Goal: Transaction & Acquisition: Purchase product/service

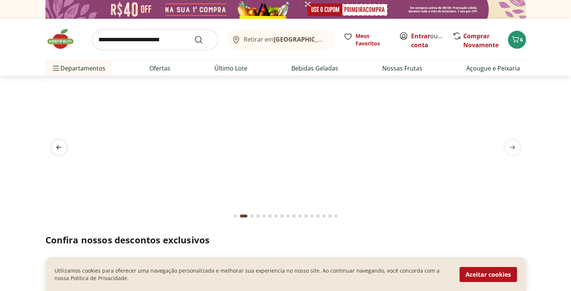
click at [64, 148] on span "previous" at bounding box center [58, 147] width 15 height 15
click at [422, 35] on link "Entrar" at bounding box center [420, 36] width 19 height 8
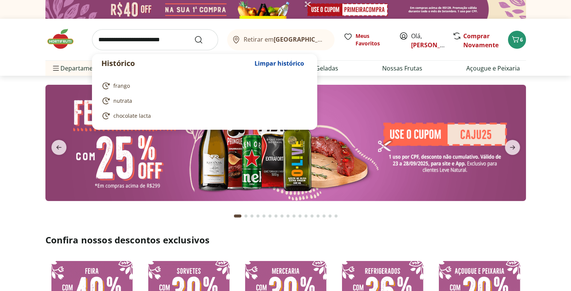
click at [141, 36] on input "search" at bounding box center [155, 39] width 126 height 21
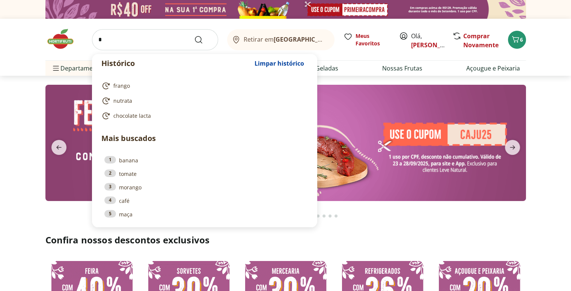
type input "*"
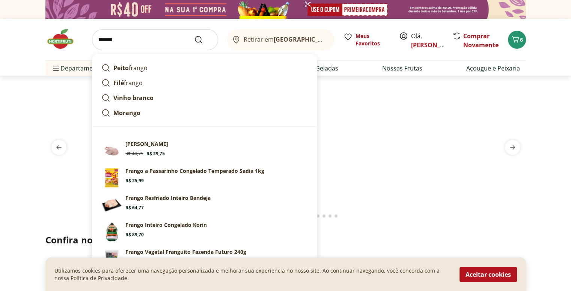
type input "******"
click at [35, 108] on section at bounding box center [285, 150] width 571 height 149
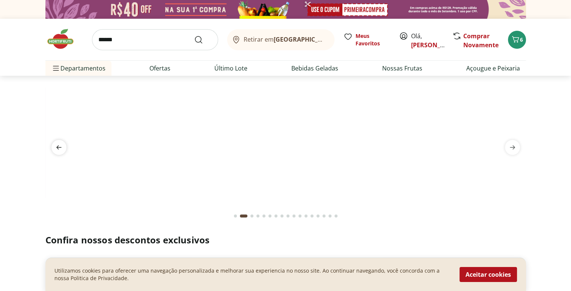
click at [59, 147] on icon "previous" at bounding box center [58, 148] width 5 height 4
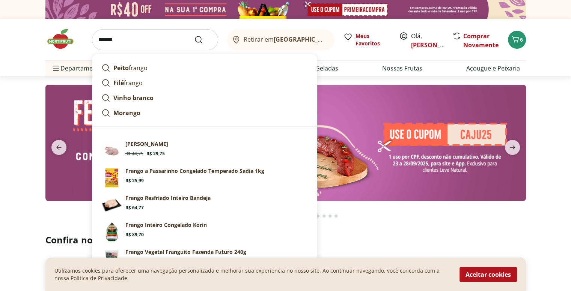
click at [143, 48] on input "******" at bounding box center [155, 39] width 126 height 21
click at [197, 40] on icon "Submit Search" at bounding box center [198, 39] width 9 height 9
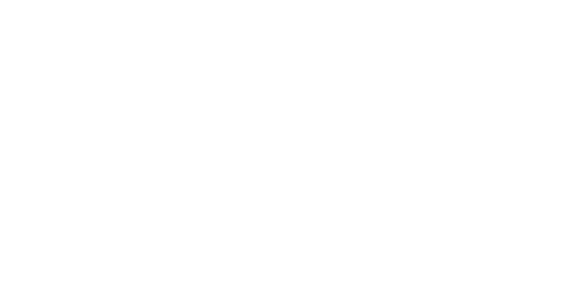
select select "**********"
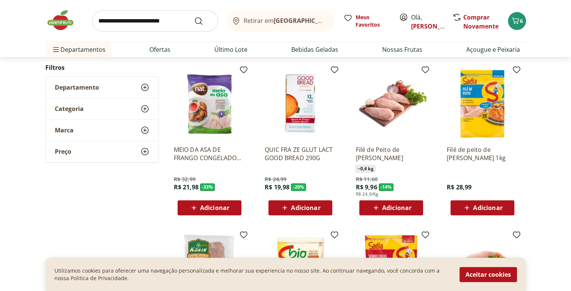
scroll to position [260, 0]
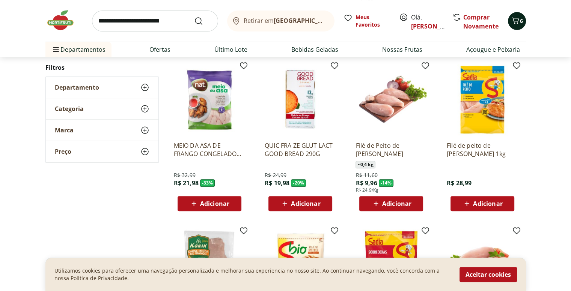
click at [520, 24] on span "6" at bounding box center [521, 20] width 3 height 7
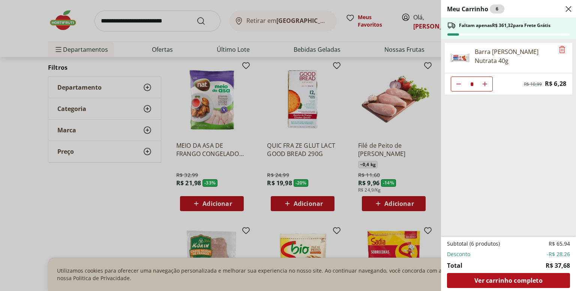
click at [560, 50] on icon "Remove" at bounding box center [562, 49] width 9 height 9
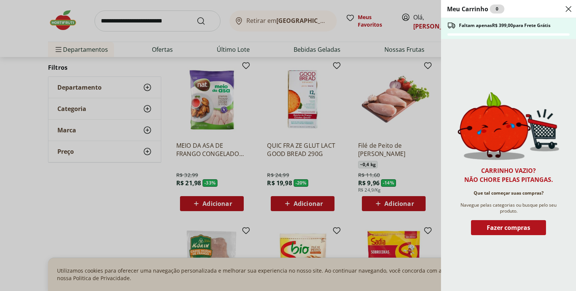
click at [569, 8] on use "Close" at bounding box center [568, 9] width 9 height 9
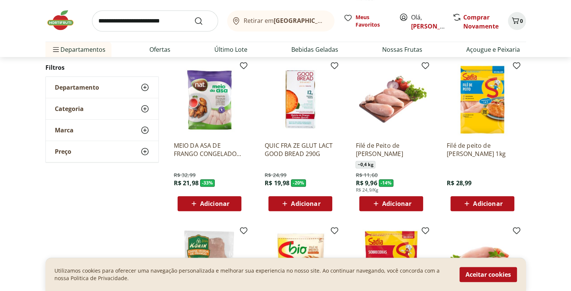
click at [412, 201] on div "Adicionar" at bounding box center [391, 204] width 52 height 14
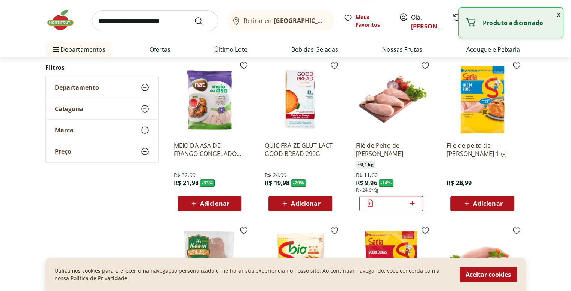
click at [413, 204] on icon at bounding box center [411, 203] width 9 height 9
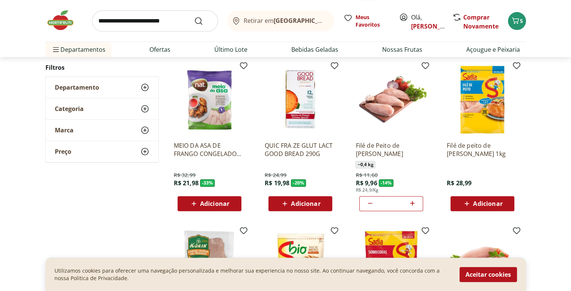
click at [413, 200] on icon at bounding box center [411, 203] width 9 height 9
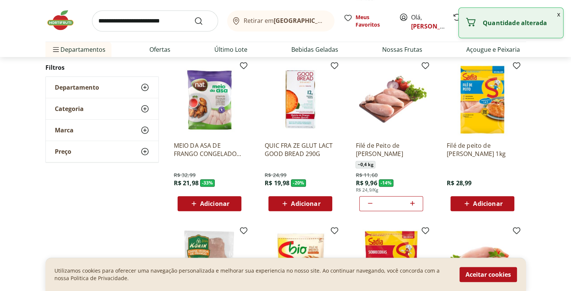
click at [413, 200] on icon at bounding box center [411, 203] width 9 height 9
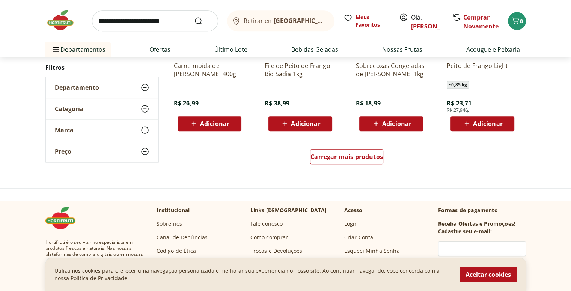
scroll to position [508, 0]
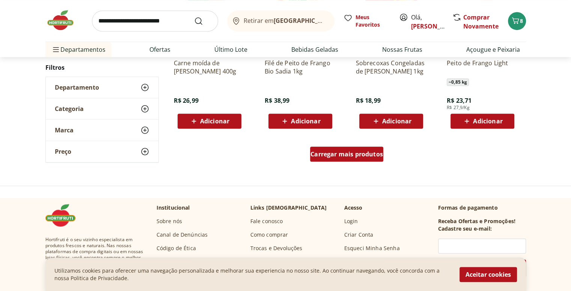
click at [368, 155] on span "Carregar mais produtos" at bounding box center [346, 154] width 72 height 6
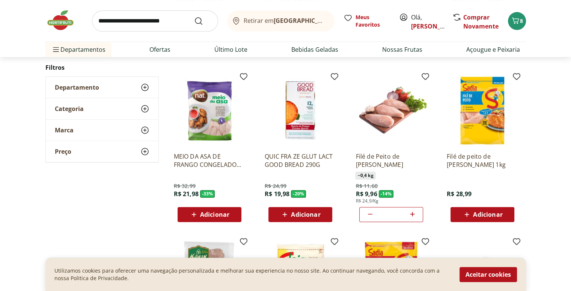
scroll to position [250, 0]
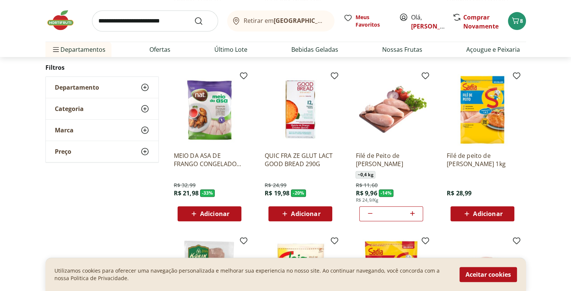
click at [371, 215] on icon at bounding box center [369, 213] width 9 height 9
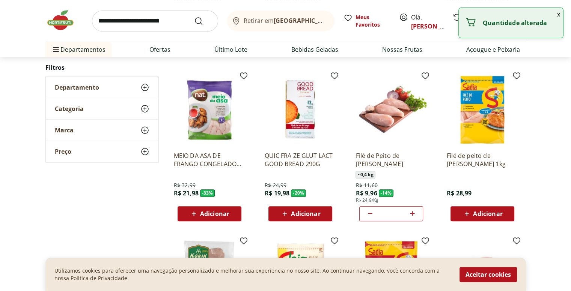
click at [371, 215] on icon at bounding box center [369, 213] width 9 height 9
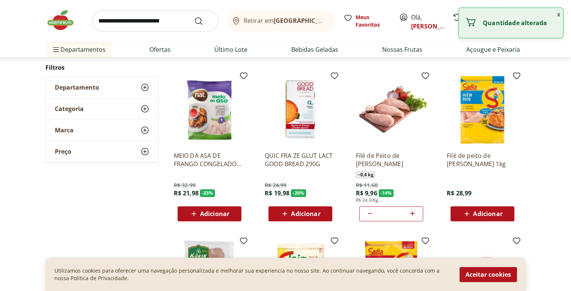
click at [371, 215] on icon at bounding box center [369, 213] width 9 height 9
type input "*"
click at [371, 215] on icon at bounding box center [369, 213] width 9 height 9
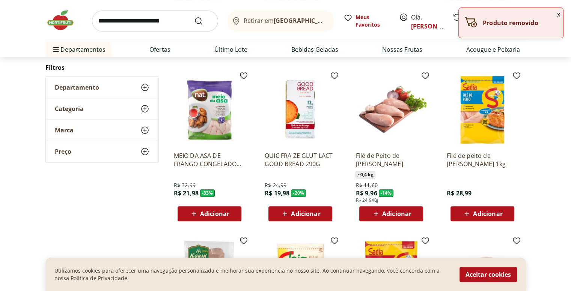
click at [371, 215] on div "Adicionar" at bounding box center [391, 214] width 52 height 14
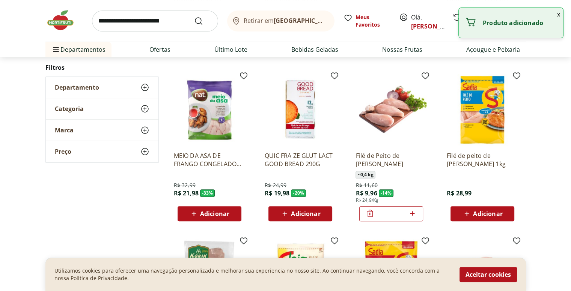
click at [371, 215] on icon at bounding box center [369, 213] width 9 height 9
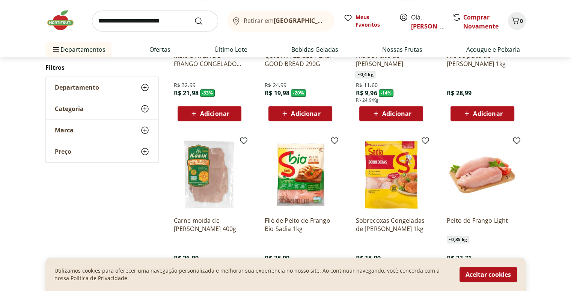
scroll to position [598, 0]
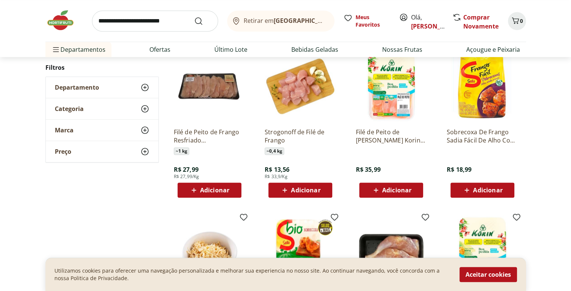
click at [211, 188] on span "Adicionar" at bounding box center [214, 190] width 29 height 6
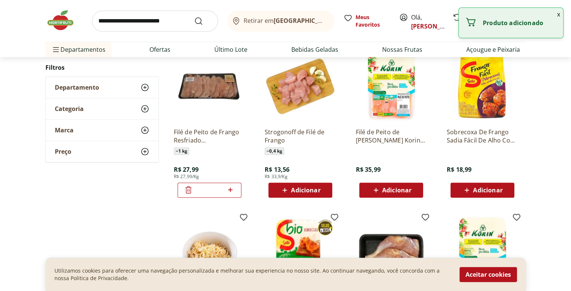
click at [211, 188] on input "*" at bounding box center [209, 190] width 33 height 8
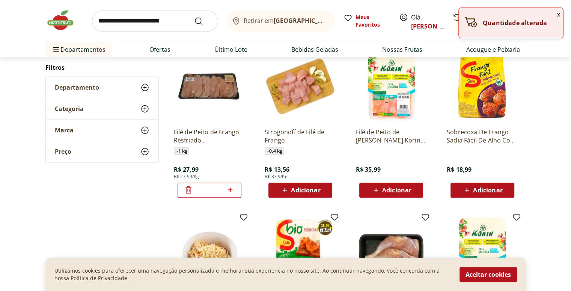
click at [229, 189] on icon at bounding box center [230, 190] width 5 height 5
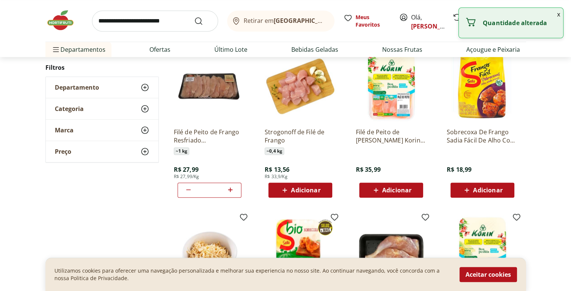
click at [229, 189] on icon at bounding box center [230, 190] width 5 height 5
type input "*"
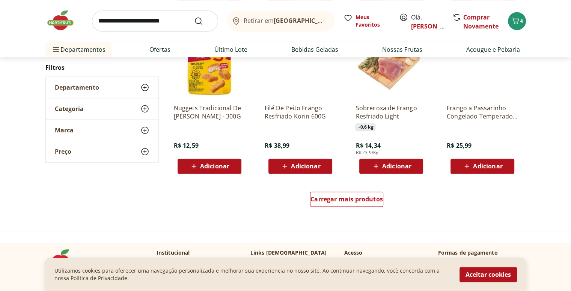
scroll to position [985, 0]
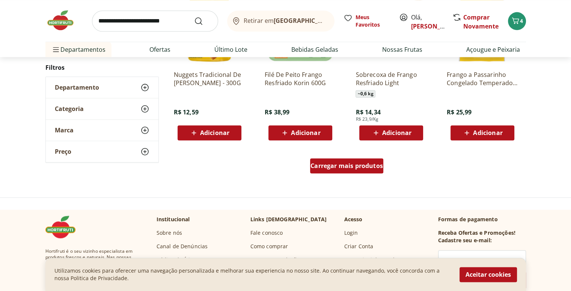
click at [332, 168] on span "Carregar mais produtos" at bounding box center [346, 166] width 72 height 6
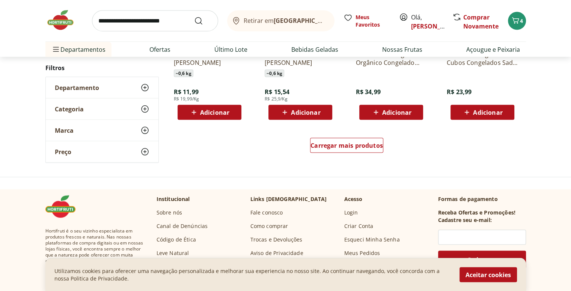
scroll to position [1520, 0]
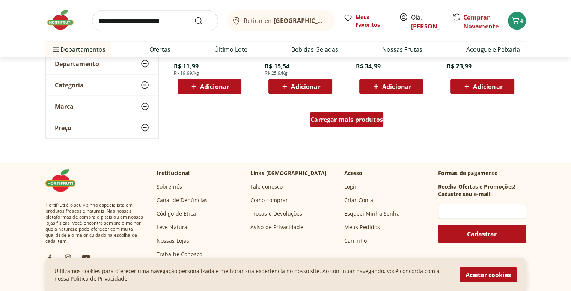
click at [318, 124] on div "Carregar mais produtos" at bounding box center [346, 119] width 73 height 15
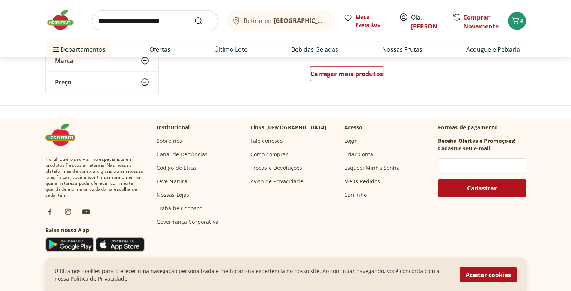
scroll to position [2060, 0]
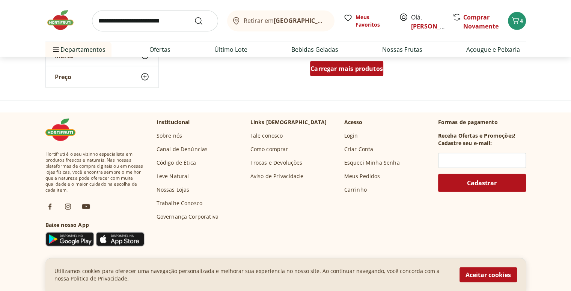
click at [318, 68] on span "Carregar mais produtos" at bounding box center [346, 69] width 72 height 6
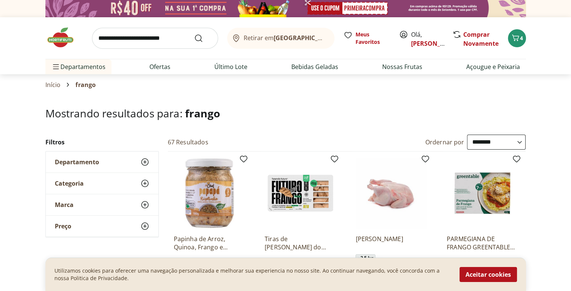
scroll to position [0, 0]
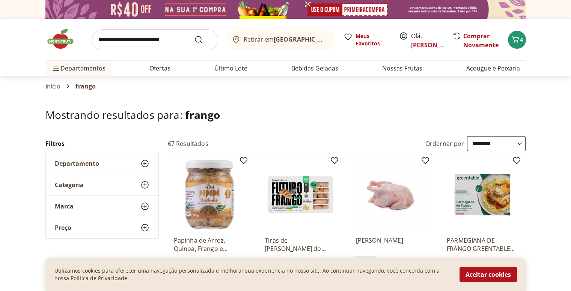
click at [169, 41] on input "search" at bounding box center [155, 39] width 126 height 21
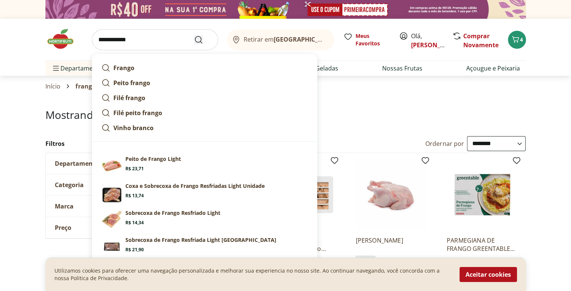
type input "**********"
click at [196, 40] on icon "Submit Search" at bounding box center [198, 39] width 9 height 9
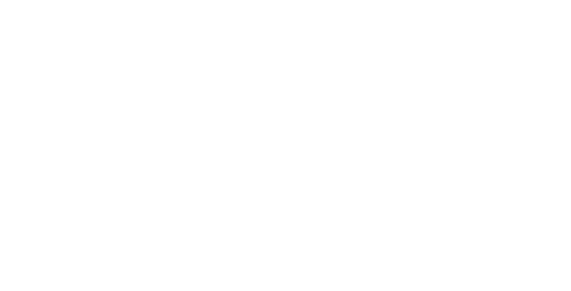
select select "**********"
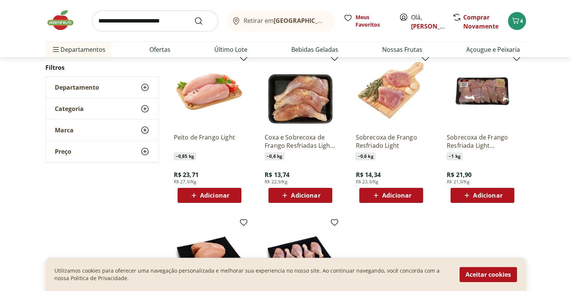
scroll to position [102, 0]
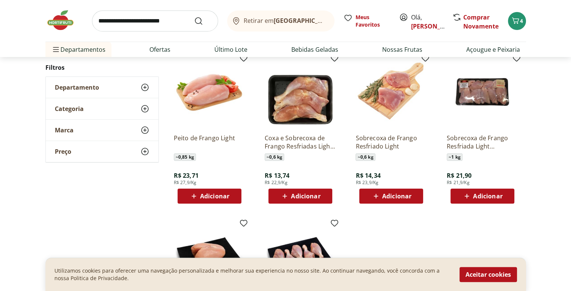
click at [467, 196] on icon at bounding box center [466, 196] width 5 height 5
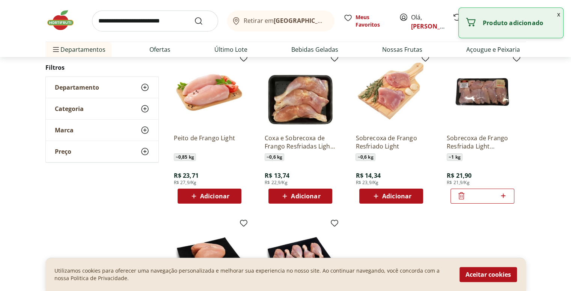
click at [503, 196] on icon at bounding box center [503, 196] width 5 height 5
type input "*"
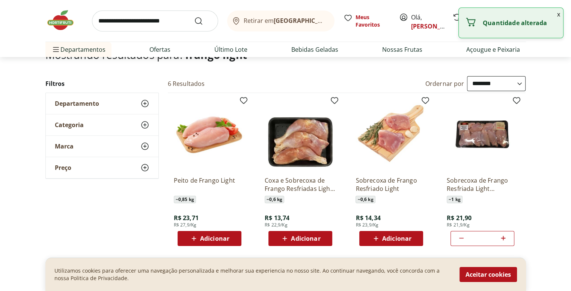
scroll to position [0, 0]
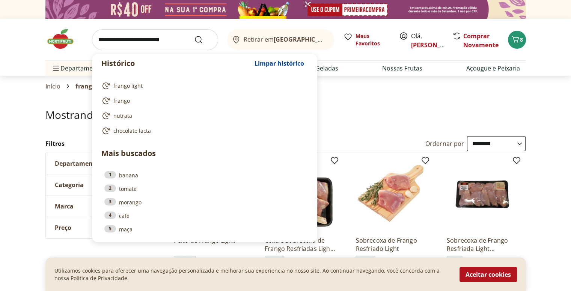
click at [180, 44] on input "search" at bounding box center [155, 39] width 126 height 21
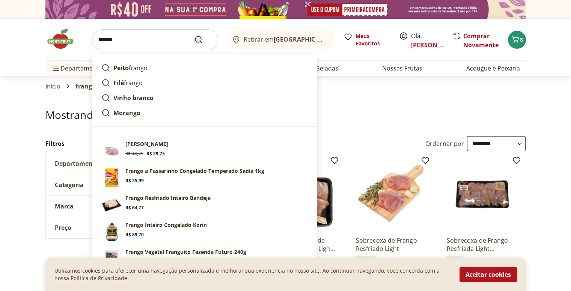
type input "******"
click at [197, 38] on icon "Submit Search" at bounding box center [198, 39] width 9 height 9
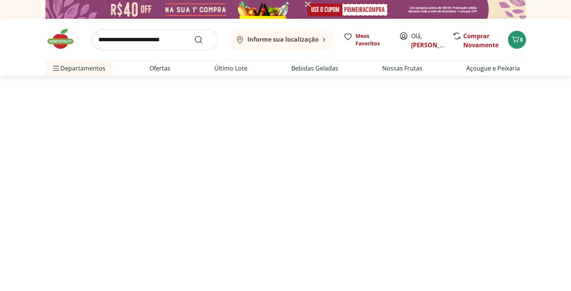
select select "**********"
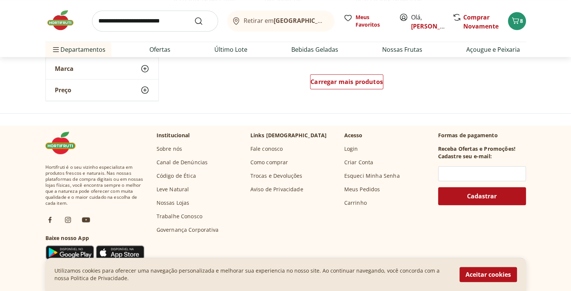
scroll to position [455, 0]
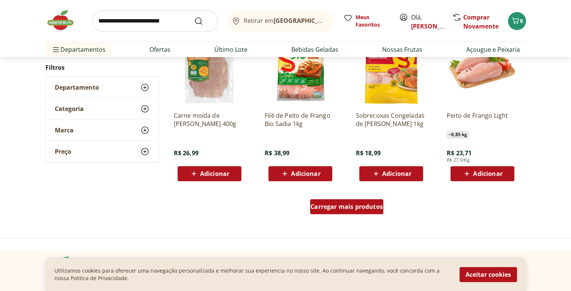
click at [317, 212] on div "Carregar mais produtos" at bounding box center [346, 206] width 73 height 15
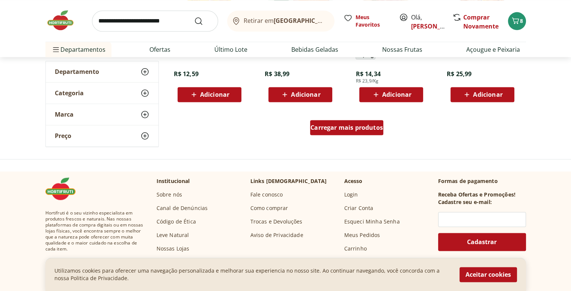
scroll to position [1028, 0]
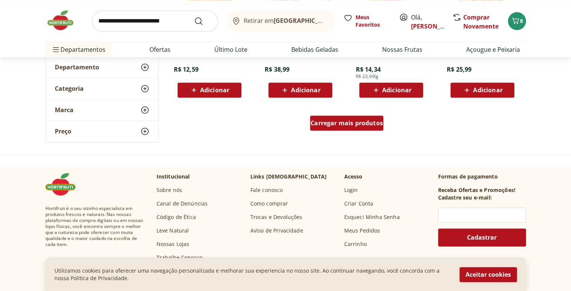
click at [330, 125] on span "Carregar mais produtos" at bounding box center [346, 123] width 72 height 6
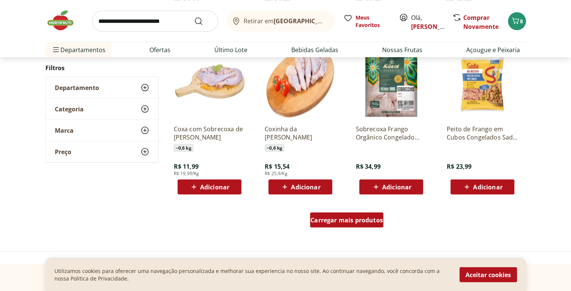
scroll to position [1410, 0]
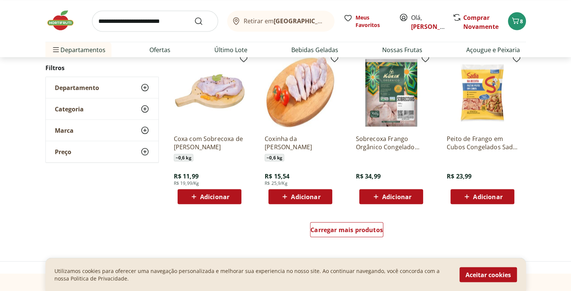
click at [306, 197] on span "Adicionar" at bounding box center [305, 197] width 29 height 6
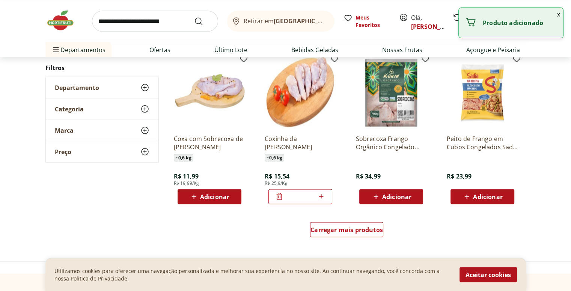
click at [320, 196] on icon at bounding box center [321, 196] width 5 height 5
type input "*"
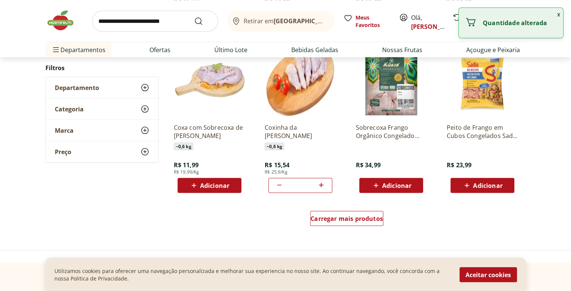
scroll to position [1423, 0]
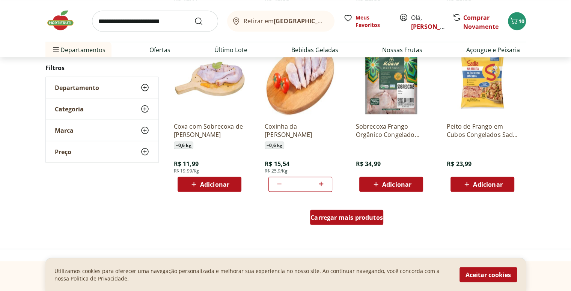
click at [323, 216] on span "Carregar mais produtos" at bounding box center [346, 217] width 72 height 6
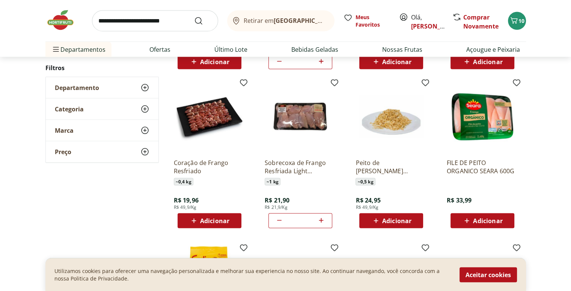
scroll to position [1545, 0]
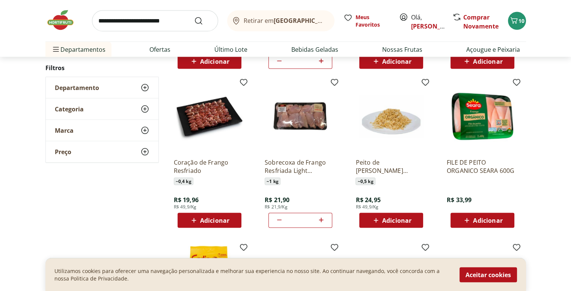
click at [212, 218] on span "Adicionar" at bounding box center [214, 221] width 29 height 6
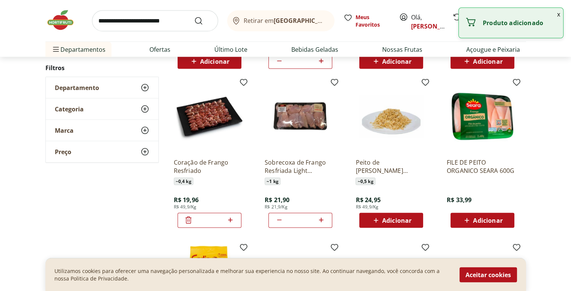
click at [230, 219] on icon at bounding box center [230, 220] width 5 height 5
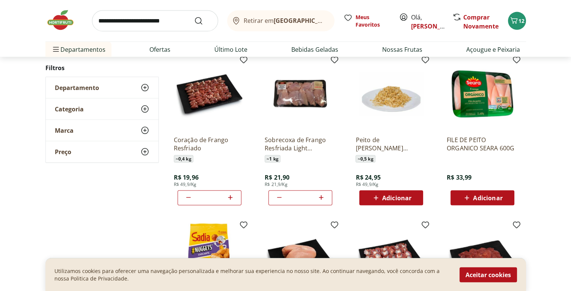
scroll to position [1568, 0]
click at [186, 198] on icon at bounding box center [188, 197] width 9 height 9
type input "*"
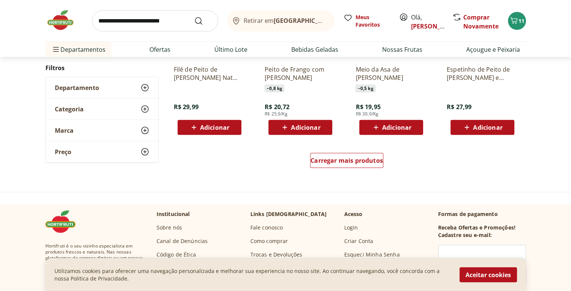
scroll to position [1975, 0]
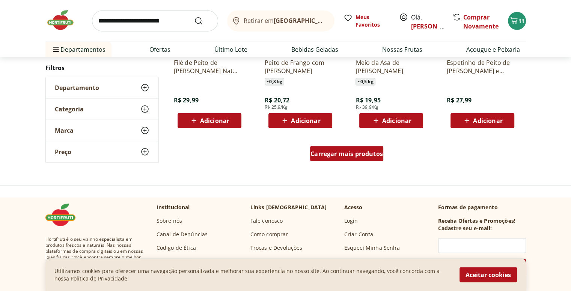
click at [328, 154] on span "Carregar mais produtos" at bounding box center [346, 154] width 72 height 6
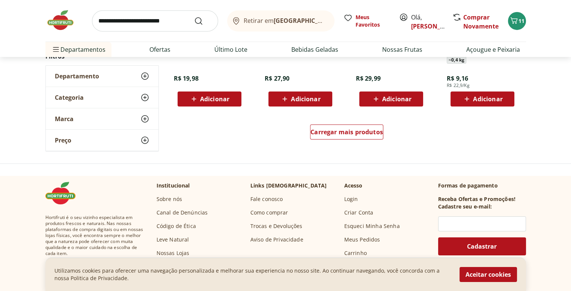
scroll to position [2491, 0]
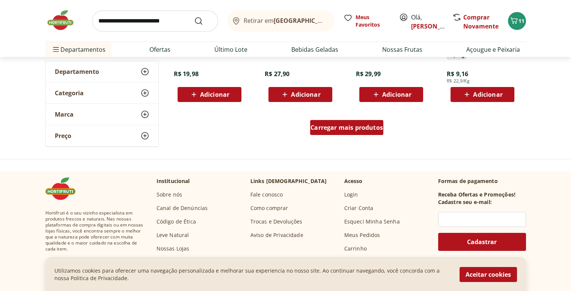
click at [347, 121] on div "Carregar mais produtos" at bounding box center [346, 127] width 73 height 15
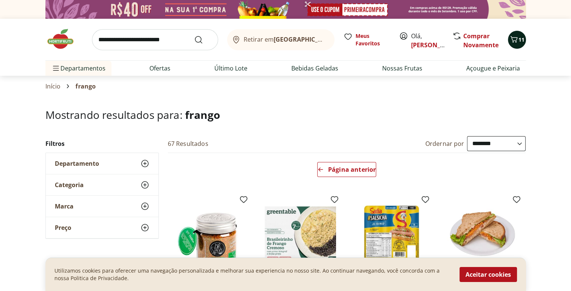
click at [517, 42] on icon "Carrinho" at bounding box center [513, 39] width 9 height 9
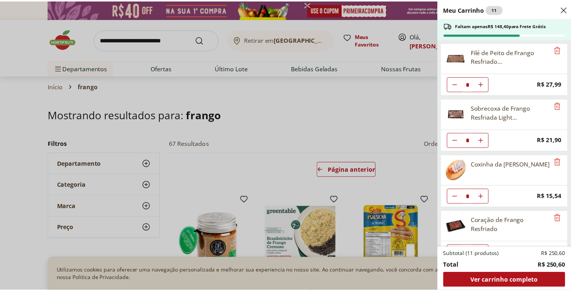
scroll to position [18, 0]
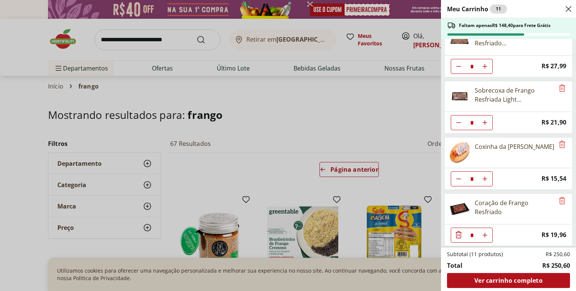
click at [365, 117] on div "Meu Carrinho 11 Faltam apenas R$ 148,40 para Frete Grátis Filé de Peito de Fran…" at bounding box center [288, 145] width 576 height 291
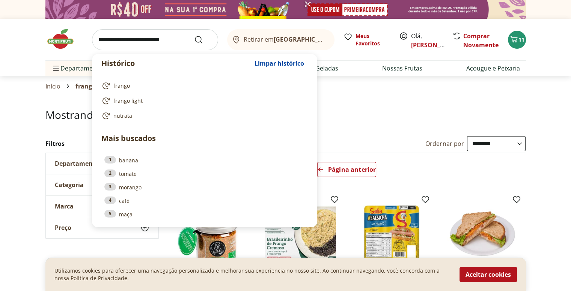
click at [159, 39] on input "search" at bounding box center [155, 39] width 126 height 21
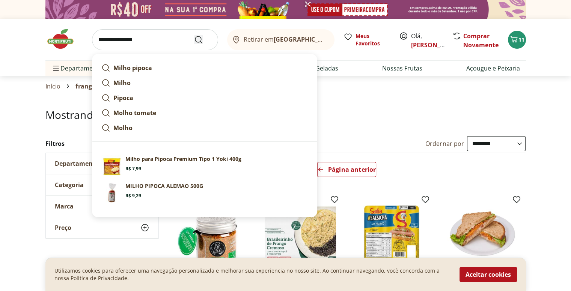
type input "**********"
click at [197, 43] on icon "Submit Search" at bounding box center [198, 39] width 9 height 9
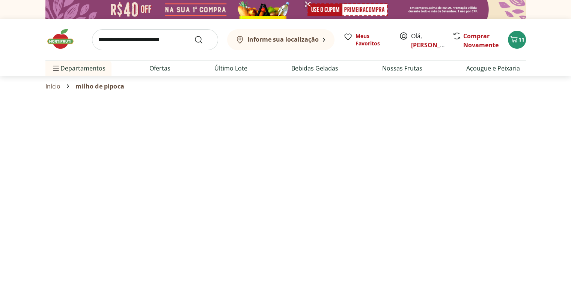
select select "**********"
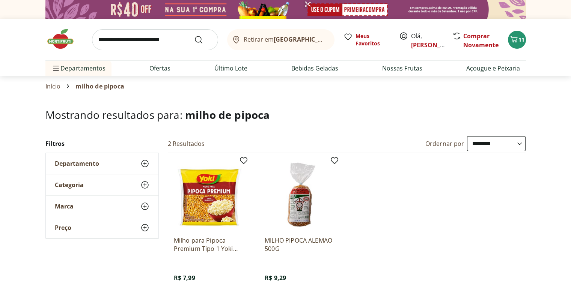
scroll to position [113, 0]
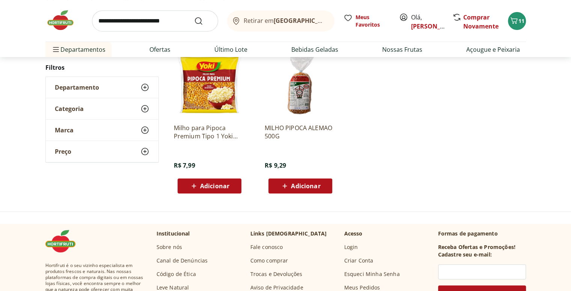
click at [303, 185] on span "Adicionar" at bounding box center [305, 186] width 29 height 6
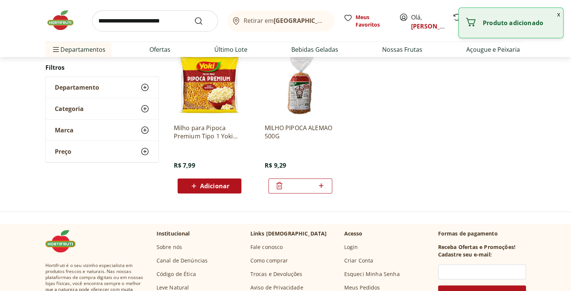
click at [320, 186] on icon at bounding box center [320, 185] width 9 height 9
type input "*"
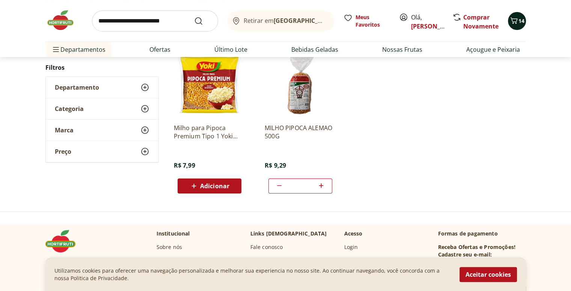
click at [523, 18] on span "14" at bounding box center [521, 20] width 6 height 7
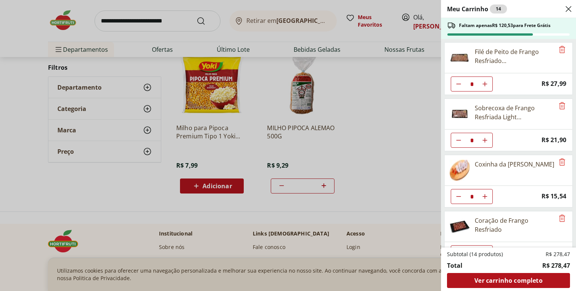
click at [168, 9] on div "Meu Carrinho 14 Faltam apenas R$ 120,53 para Frete Grátis Filé de Peito de Fran…" at bounding box center [288, 145] width 576 height 291
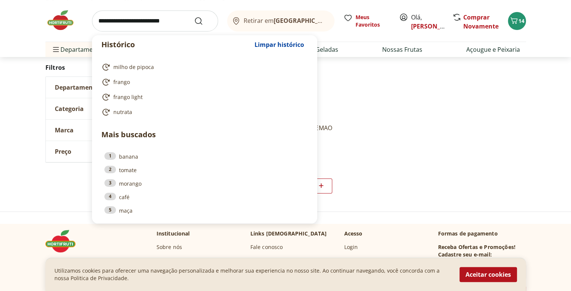
click at [167, 19] on input "search" at bounding box center [155, 21] width 126 height 21
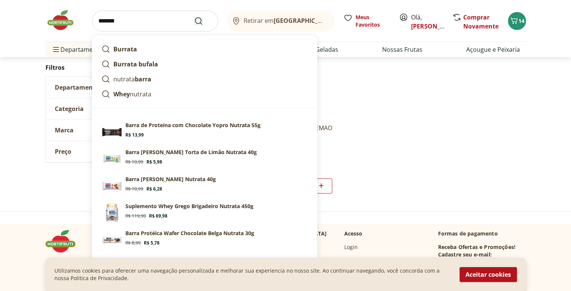
type input "*******"
click at [196, 24] on icon "Submit Search" at bounding box center [198, 21] width 9 height 9
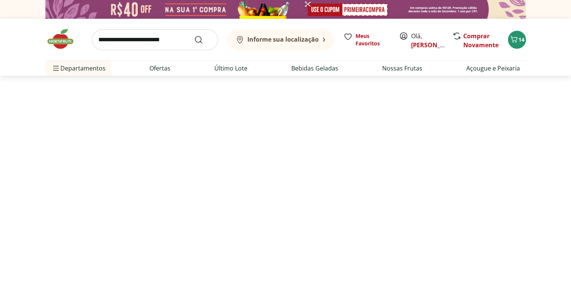
select select "**********"
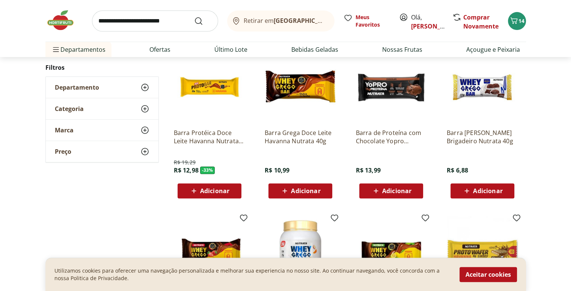
scroll to position [272, 0]
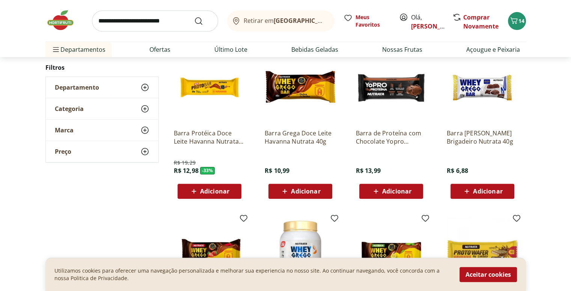
click at [310, 188] on span "Adicionar" at bounding box center [305, 191] width 29 height 6
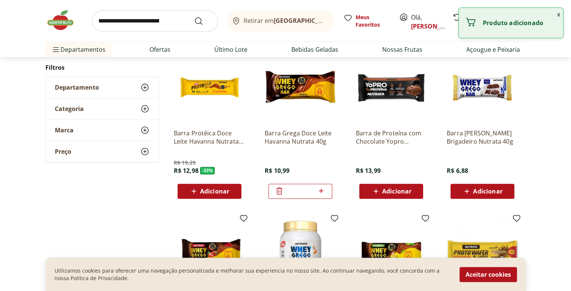
click at [322, 189] on icon at bounding box center [320, 190] width 9 height 9
type input "*"
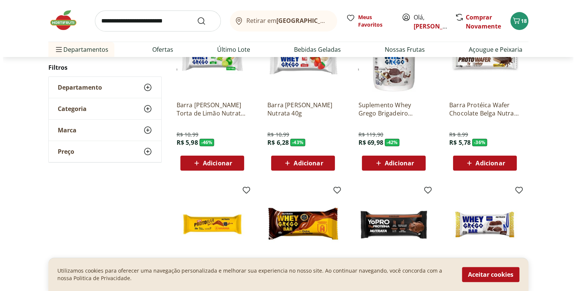
scroll to position [125, 0]
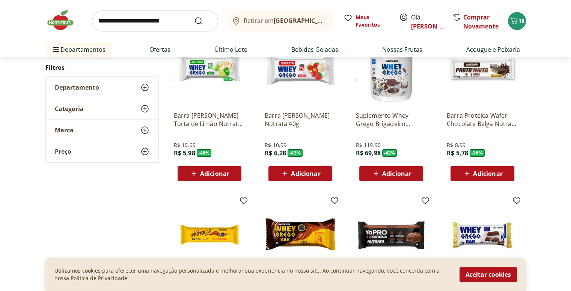
click at [314, 171] on span "Adicionar" at bounding box center [305, 174] width 29 height 6
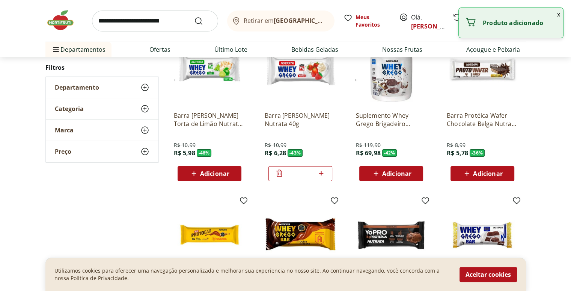
click at [320, 173] on icon at bounding box center [321, 173] width 5 height 5
type input "*"
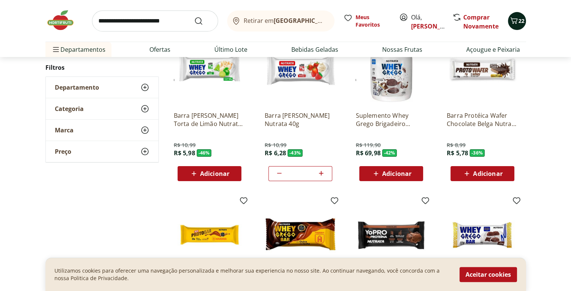
click at [520, 27] on button "22" at bounding box center [517, 21] width 18 height 18
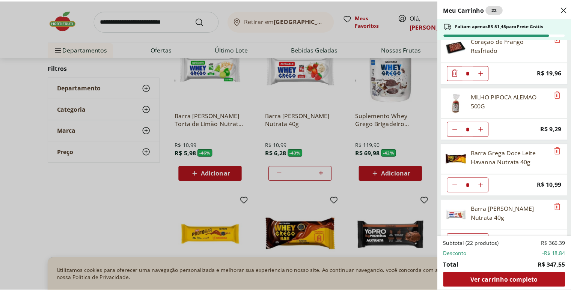
scroll to position [195, 0]
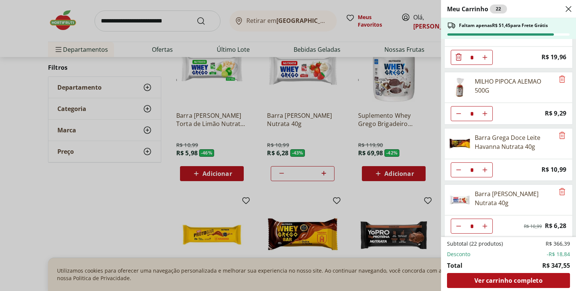
click at [354, 41] on div "Meu Carrinho 22 Faltam apenas R$ 51,45 para Frete Grátis Filé de Peito de Frang…" at bounding box center [288, 145] width 576 height 291
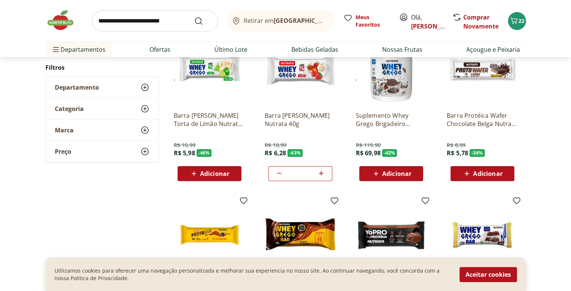
click at [125, 25] on input "search" at bounding box center [155, 21] width 126 height 21
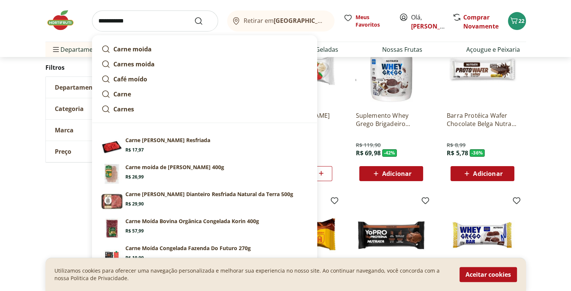
click at [193, 20] on input "**********" at bounding box center [155, 21] width 126 height 21
type input "**********"
click at [198, 21] on icon "Submit Search" at bounding box center [198, 21] width 9 height 9
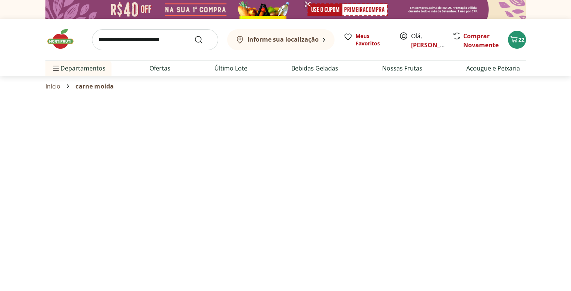
select select "**********"
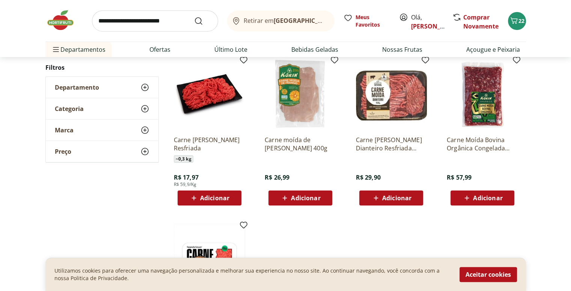
scroll to position [100, 0]
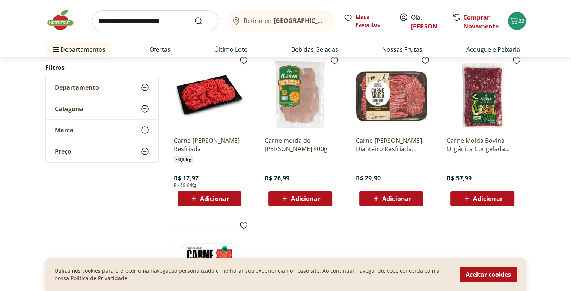
click at [234, 199] on div "Adicionar" at bounding box center [209, 199] width 52 height 14
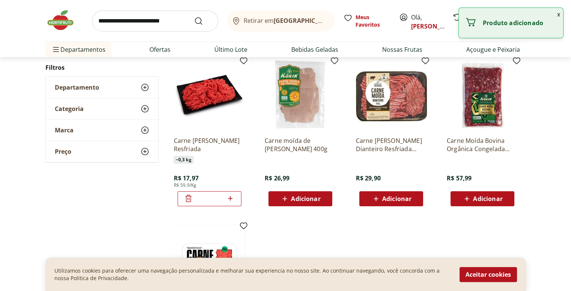
click at [234, 199] on icon at bounding box center [229, 198] width 9 height 9
type input "*"
click at [143, 17] on input "search" at bounding box center [155, 21] width 126 height 21
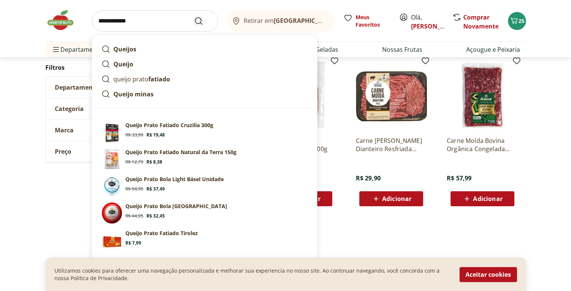
type input "**********"
click at [198, 21] on icon "Submit Search" at bounding box center [198, 21] width 9 height 9
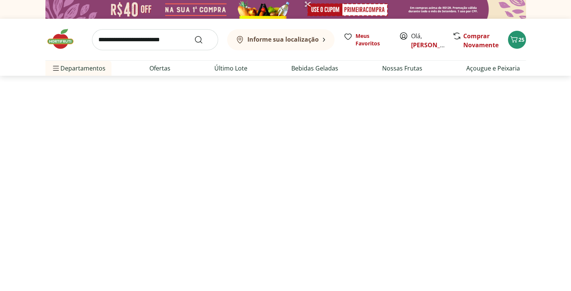
select select "**********"
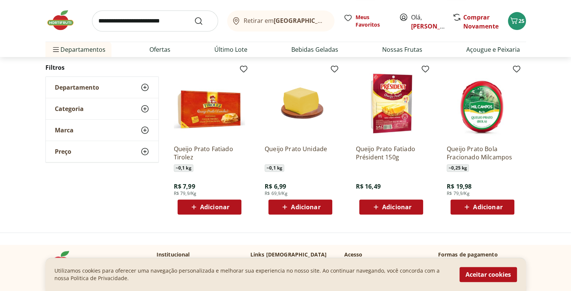
scroll to position [255, 0]
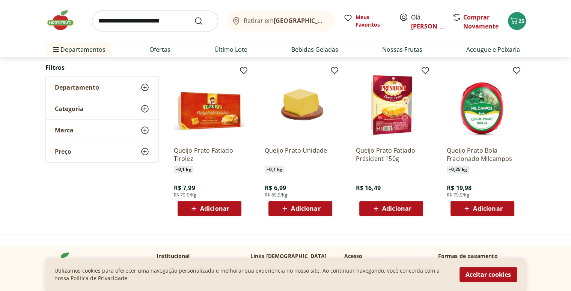
click at [192, 207] on icon at bounding box center [193, 208] width 9 height 9
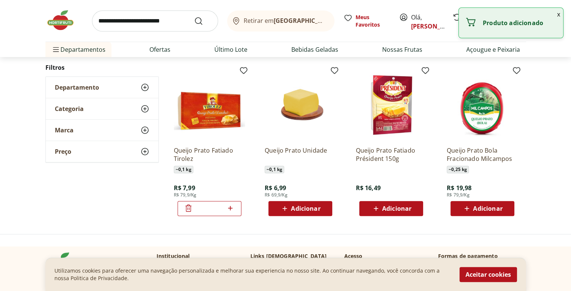
click at [227, 207] on icon at bounding box center [229, 208] width 9 height 9
type input "*"
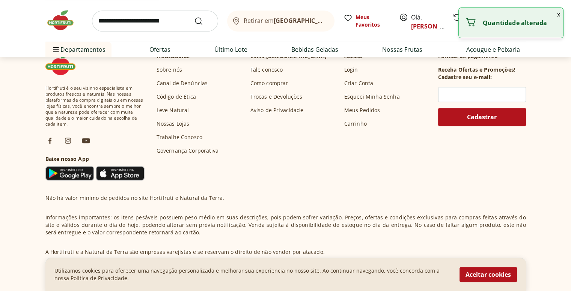
scroll to position [0, 0]
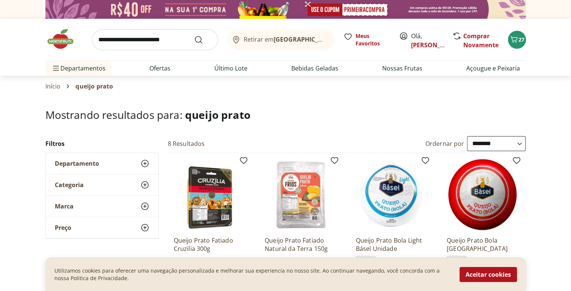
click at [167, 45] on input "search" at bounding box center [155, 39] width 126 height 21
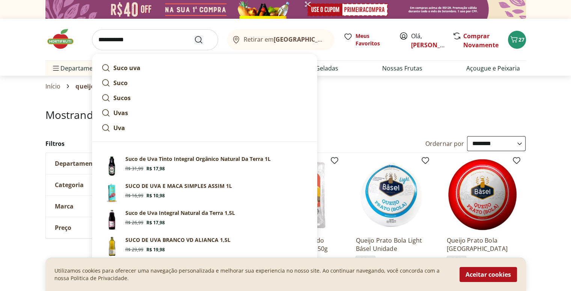
type input "**********"
click at [195, 43] on icon "Submit Search" at bounding box center [198, 39] width 9 height 9
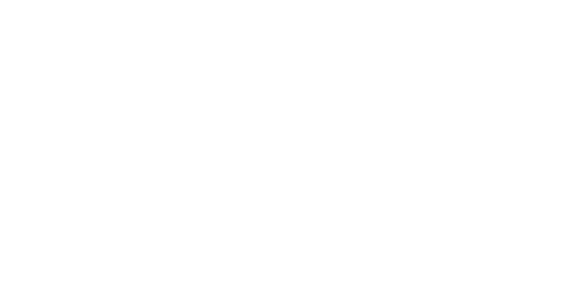
select select "**********"
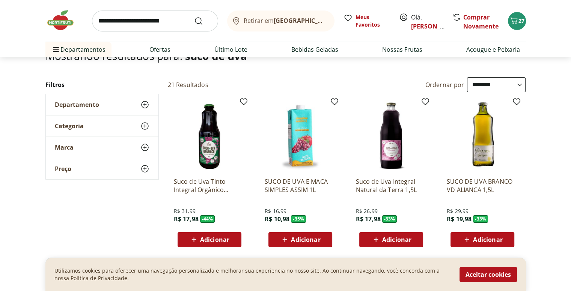
scroll to position [60, 0]
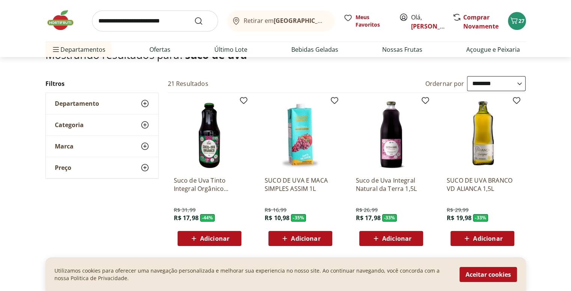
click at [377, 236] on icon at bounding box center [375, 238] width 9 height 9
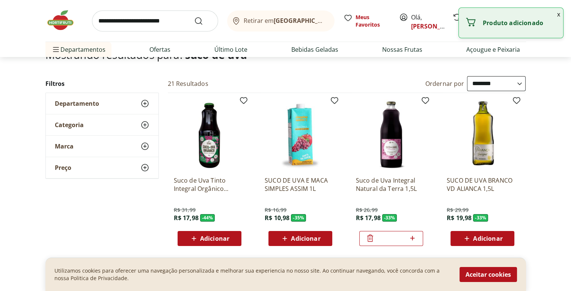
click at [414, 238] on icon at bounding box center [411, 238] width 9 height 9
type input "*"
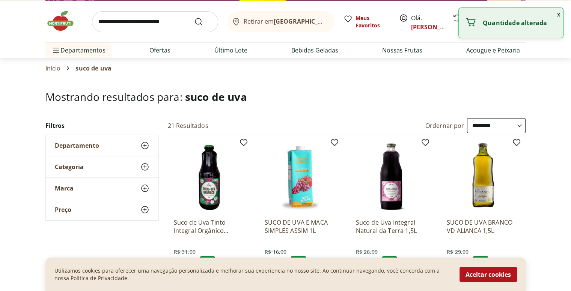
scroll to position [0, 0]
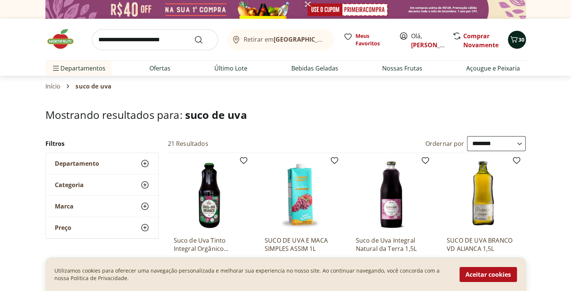
click at [515, 42] on icon "Carrinho" at bounding box center [513, 39] width 9 height 9
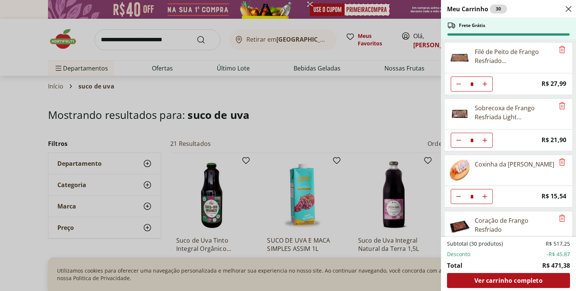
click at [398, 81] on div "Meu Carrinho 30 Frete Grátis Filé de Peito de Frango Resfriado Tamanho Família …" at bounding box center [288, 145] width 576 height 291
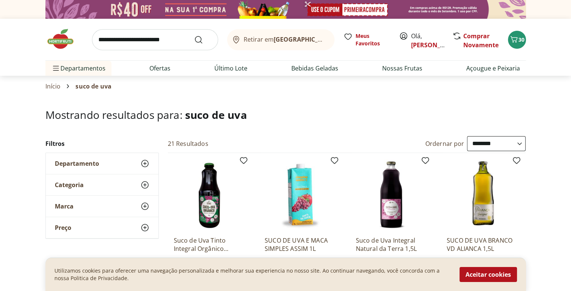
scroll to position [132, 0]
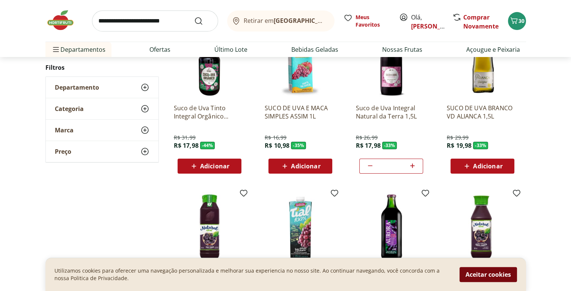
click at [484, 276] on button "Aceitar cookies" at bounding box center [487, 274] width 57 height 15
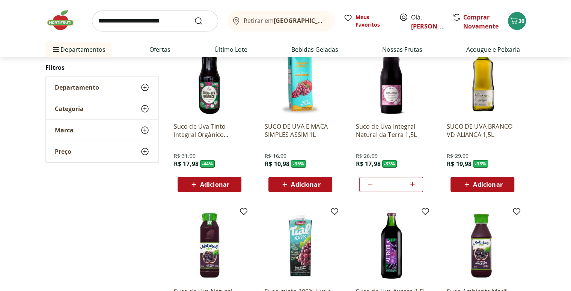
scroll to position [0, 0]
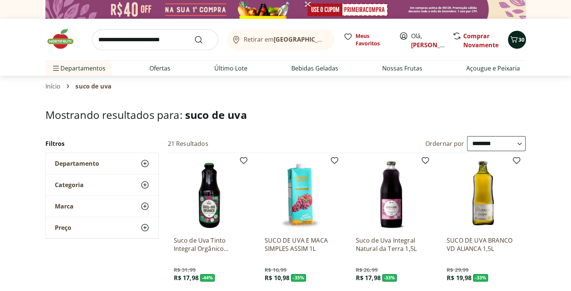
click at [514, 41] on icon "Carrinho" at bounding box center [513, 39] width 9 height 9
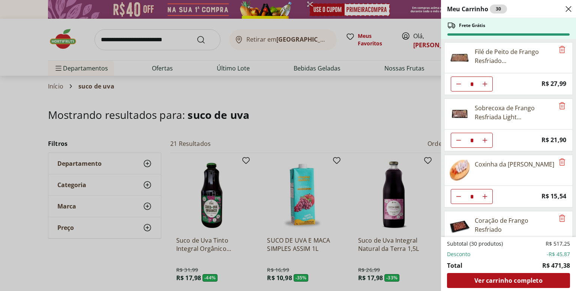
click at [366, 79] on div "Meu Carrinho 30 Frete Grátis Filé de Peito de Frango Resfriado Tamanho Família …" at bounding box center [288, 145] width 576 height 291
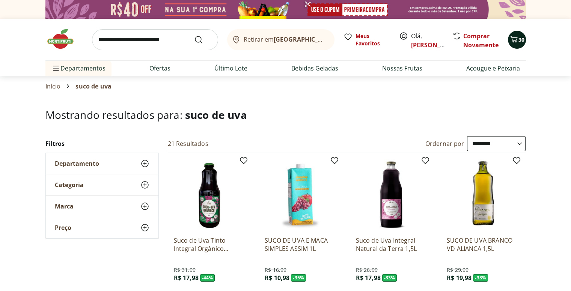
click at [517, 40] on icon "Carrinho" at bounding box center [513, 39] width 9 height 9
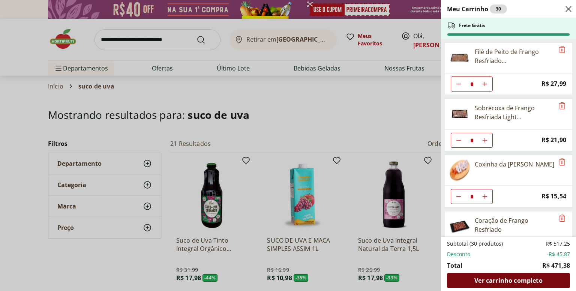
click at [514, 279] on span "Ver carrinho completo" at bounding box center [508, 281] width 68 height 6
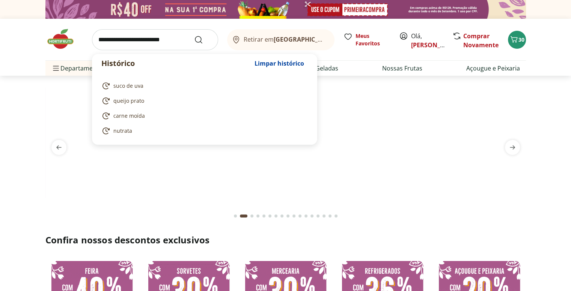
click at [158, 44] on input "search" at bounding box center [155, 39] width 126 height 21
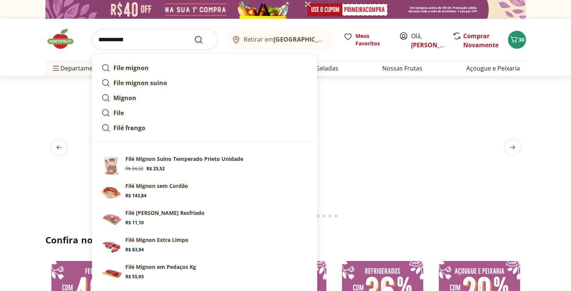
type input "**********"
click at [197, 40] on icon "Submit Search" at bounding box center [198, 39] width 9 height 9
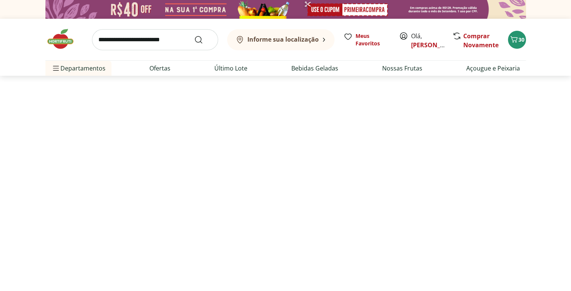
select select "**********"
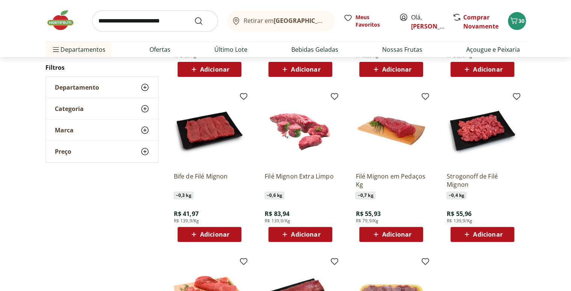
scroll to position [230, 0]
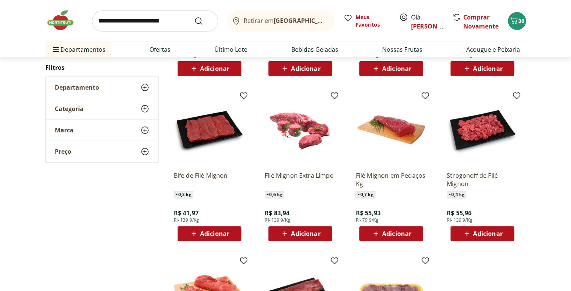
click at [399, 137] on img at bounding box center [390, 129] width 71 height 71
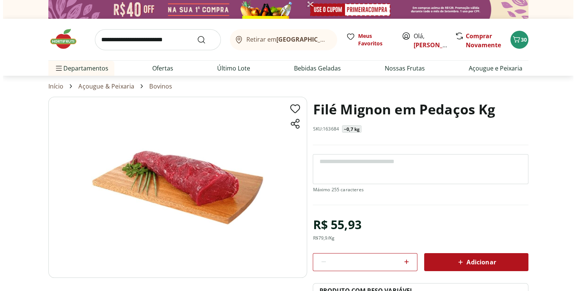
scroll to position [45, 0]
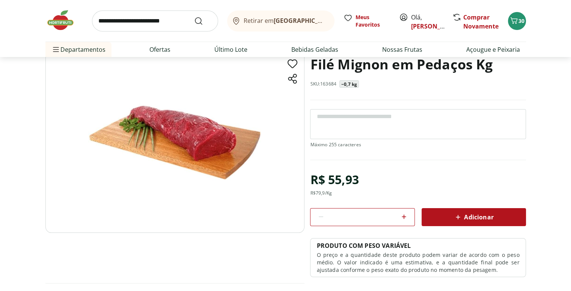
click at [449, 218] on div "Adicionar" at bounding box center [473, 217] width 92 height 14
click at [521, 23] on span "31" at bounding box center [521, 20] width 6 height 7
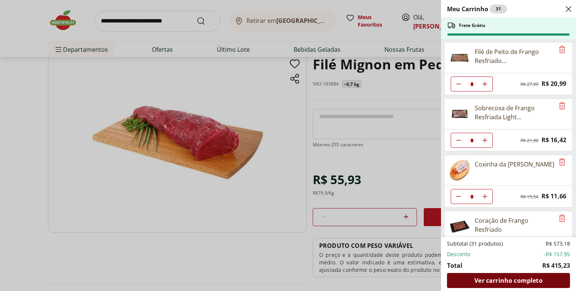
click at [516, 282] on span "Ver carrinho completo" at bounding box center [508, 281] width 68 height 6
